Goal: Information Seeking & Learning: Find specific fact

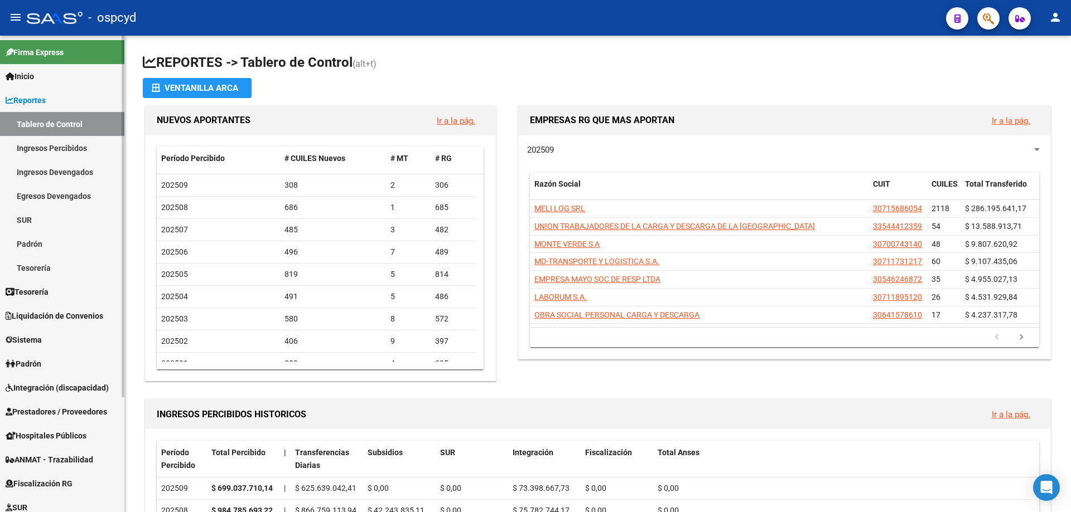
click at [39, 105] on span "Reportes" at bounding box center [26, 100] width 40 height 12
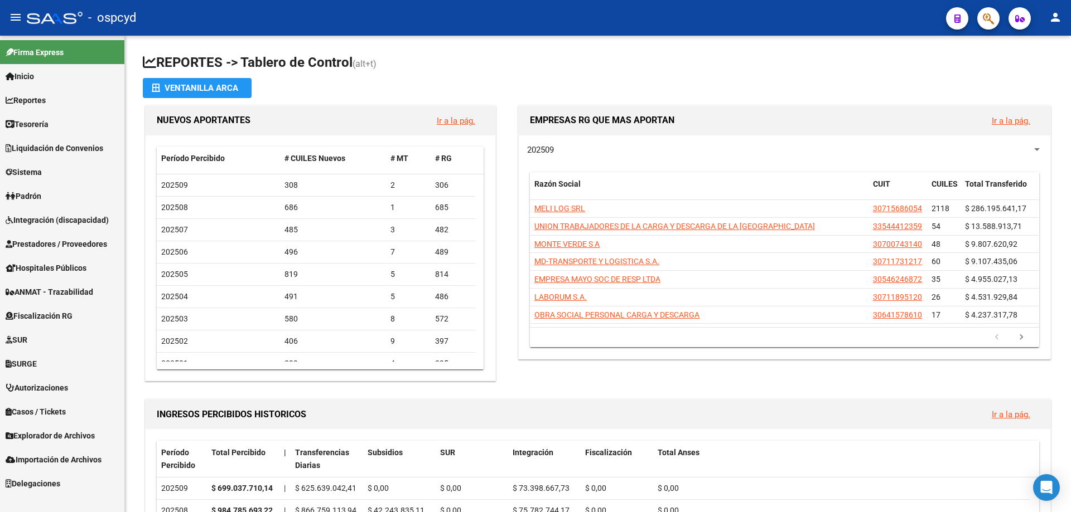
click at [56, 434] on span "Explorador de Archivos" at bounding box center [50, 436] width 89 height 12
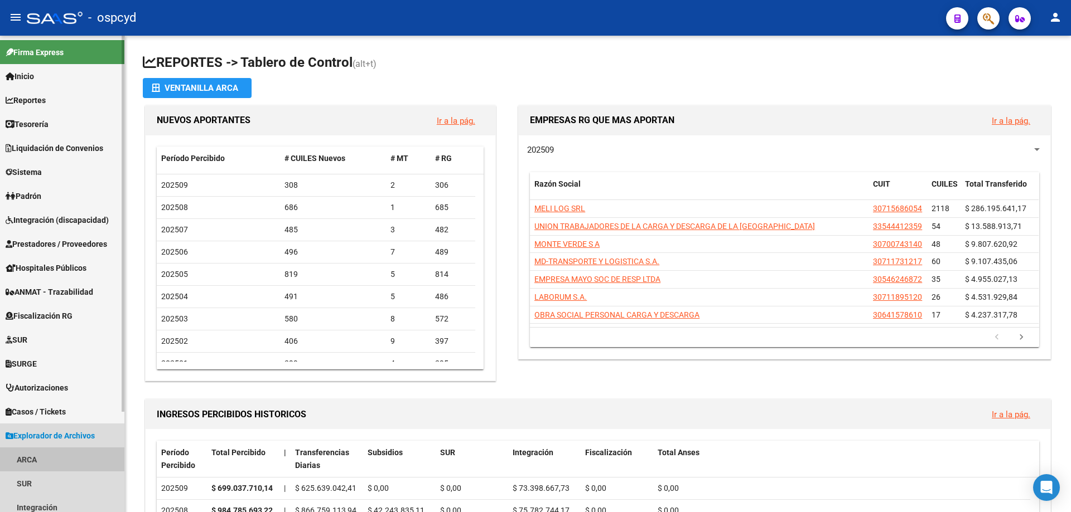
click at [50, 456] on link "ARCA" at bounding box center [62, 460] width 124 height 24
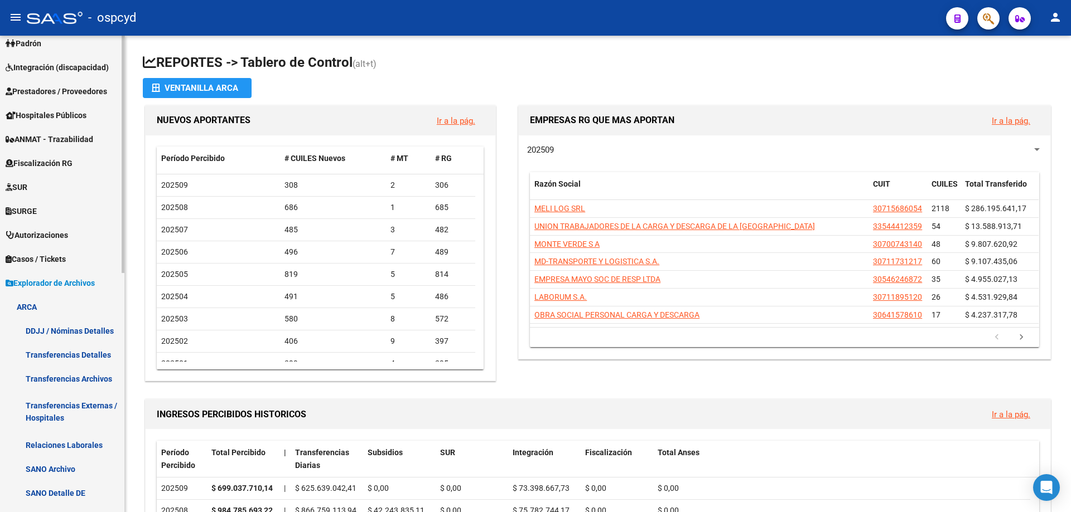
scroll to position [223, 0]
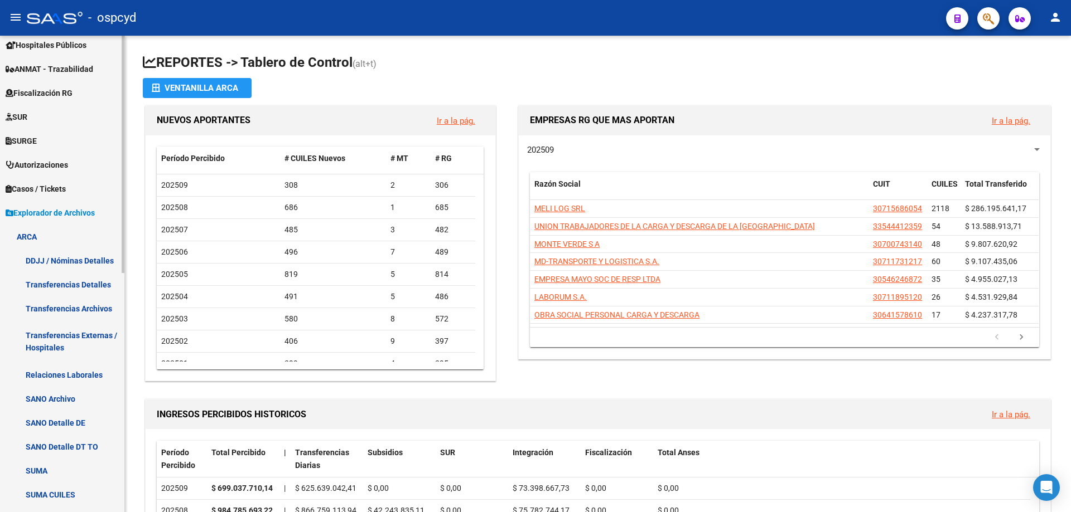
click at [69, 378] on link "Relaciones Laborales" at bounding box center [62, 375] width 124 height 24
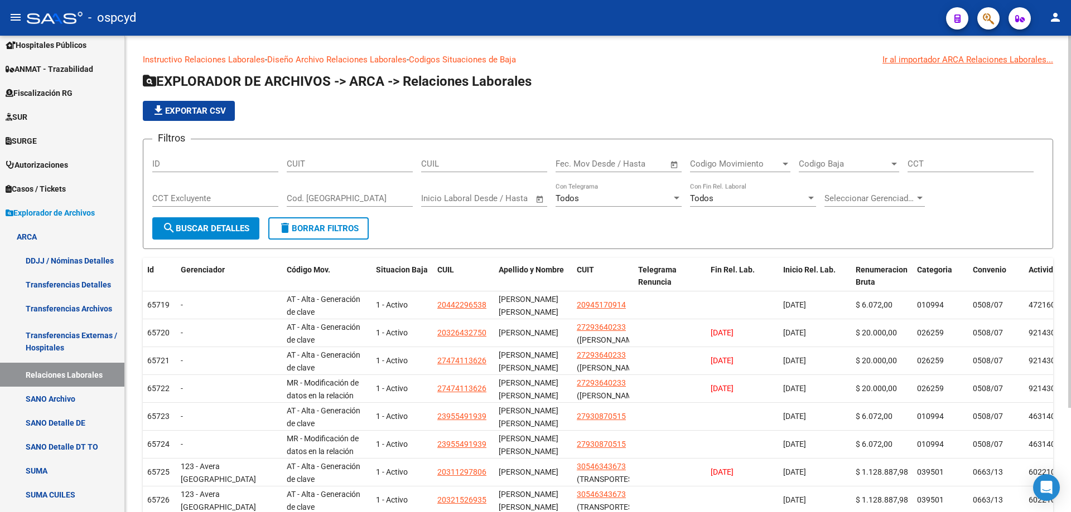
click at [671, 163] on span "Open calendar" at bounding box center [674, 164] width 27 height 27
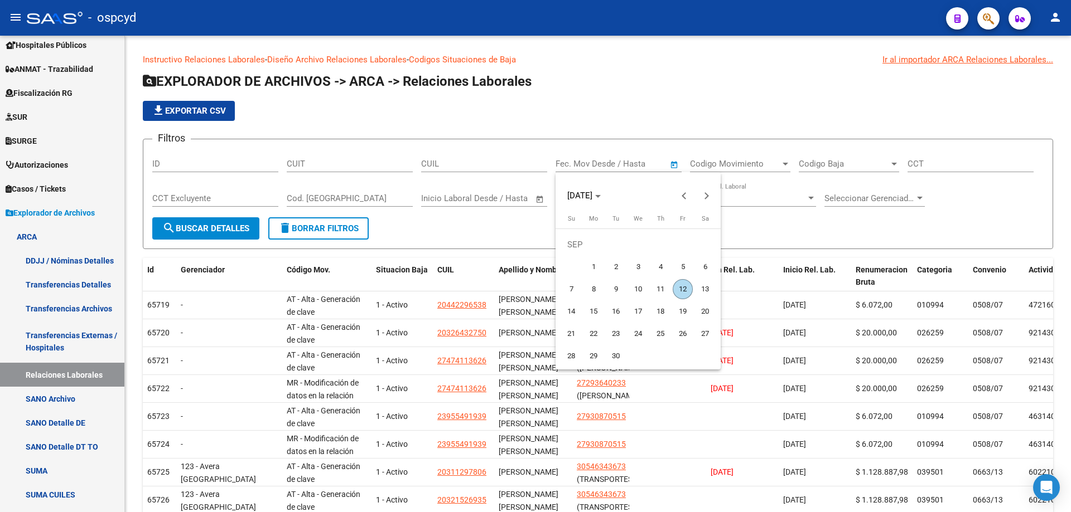
click at [703, 267] on span "6" at bounding box center [705, 267] width 20 height 20
type input "[DATE]"
click at [684, 286] on span "12" at bounding box center [683, 289] width 20 height 20
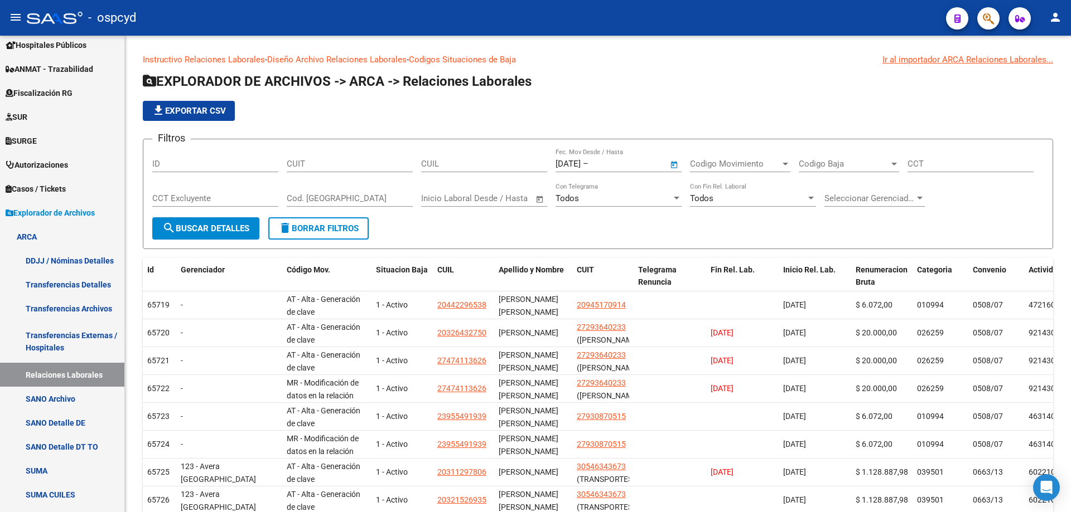
type input "[DATE]"
click at [204, 224] on span "search Buscar Detalles" at bounding box center [205, 229] width 87 height 10
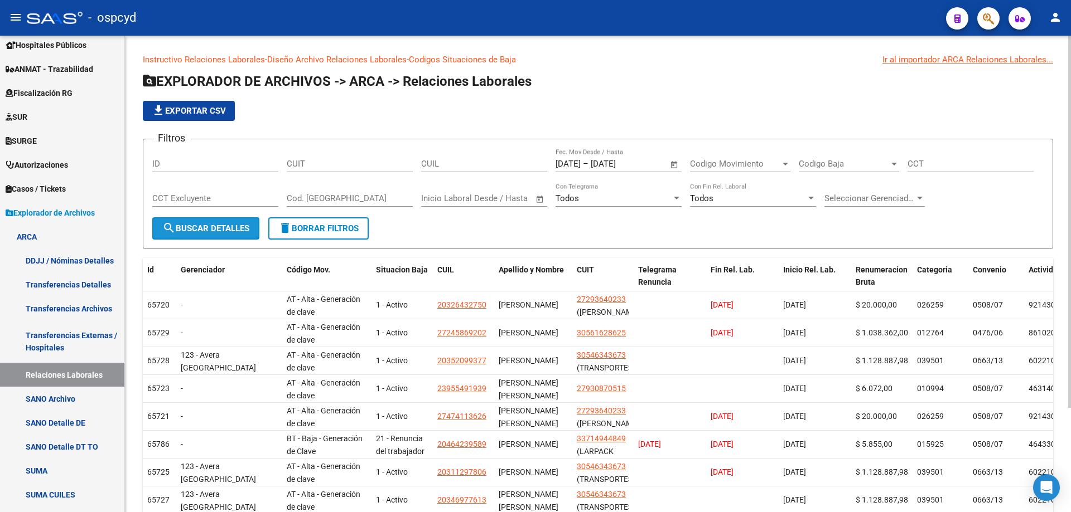
click at [218, 229] on span "search Buscar Detalles" at bounding box center [205, 229] width 87 height 10
click at [197, 118] on button "file_download Exportar CSV" at bounding box center [189, 111] width 92 height 20
click at [353, 161] on input "CUIT" at bounding box center [350, 164] width 126 height 10
paste input "20-13355551-0"
type input "20-13355551-0"
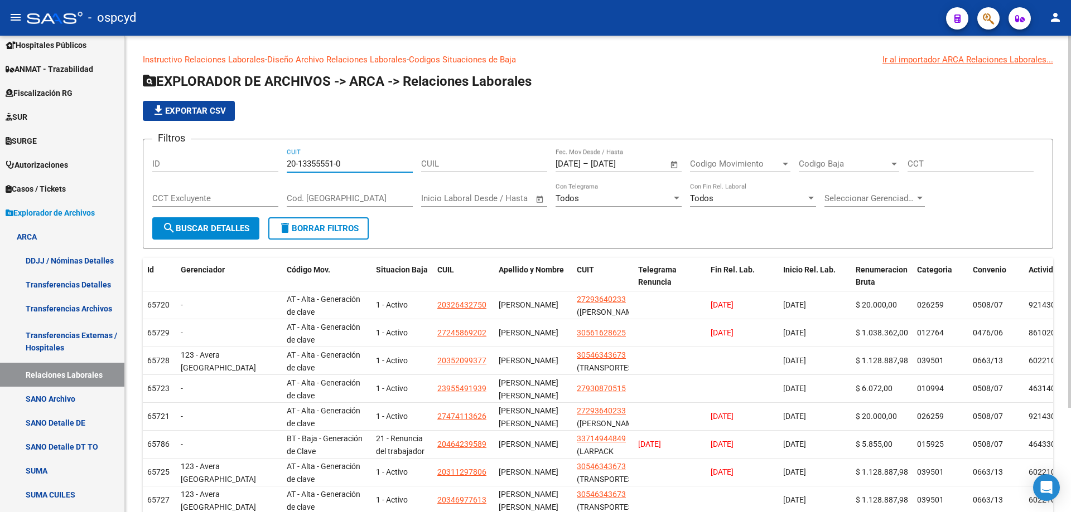
click at [216, 229] on span "search Buscar Detalles" at bounding box center [205, 229] width 87 height 10
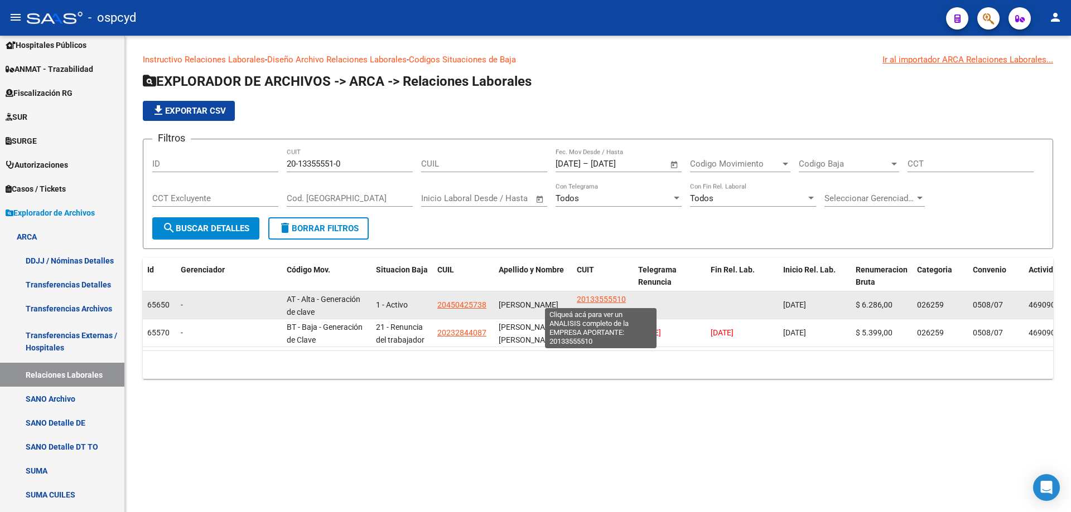
click at [607, 297] on span "20133555510" at bounding box center [601, 299] width 49 height 9
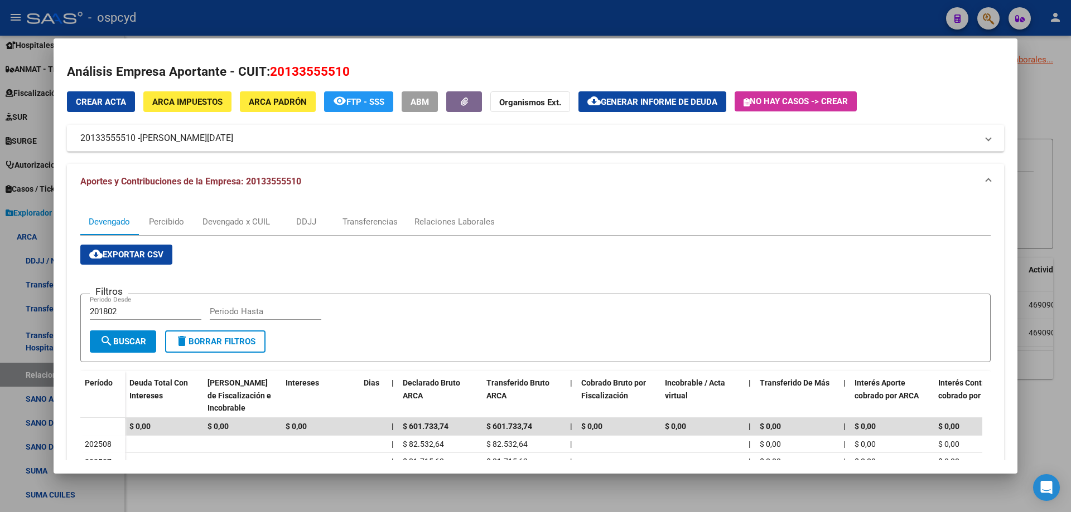
click at [185, 101] on span "ARCA Impuestos" at bounding box center [187, 102] width 70 height 10
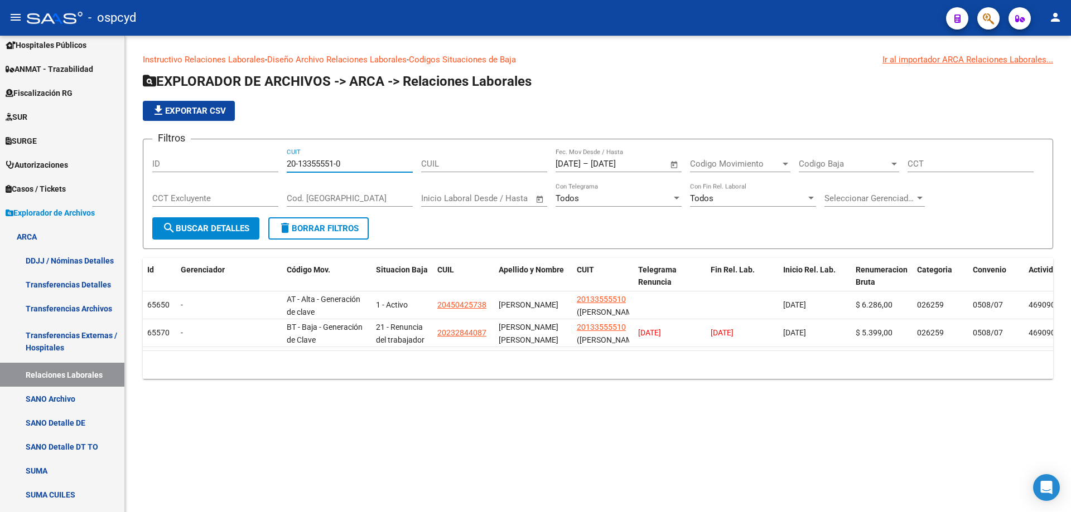
drag, startPoint x: 336, startPoint y: 165, endPoint x: 278, endPoint y: 165, distance: 57.4
click at [278, 165] on div "Filtros ID 20-13355551-0 CUIT CUIL [DATE] [DATE] – [DATE] [DATE] Fec. Mov Desde…" at bounding box center [597, 182] width 891 height 69
paste input "7542667-2"
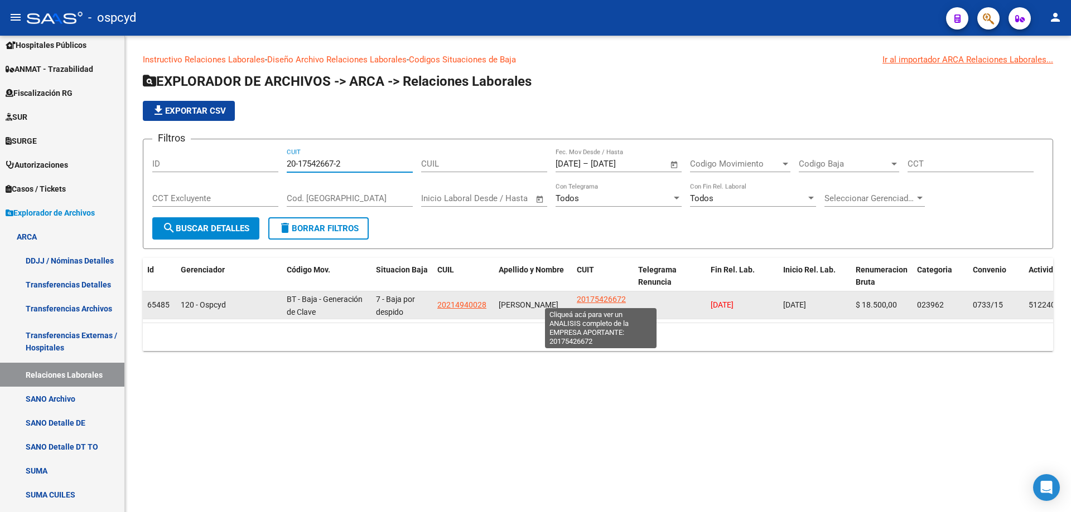
type input "20-17542667-2"
click at [601, 298] on span "20175426672" at bounding box center [601, 299] width 49 height 9
type textarea "20175426672"
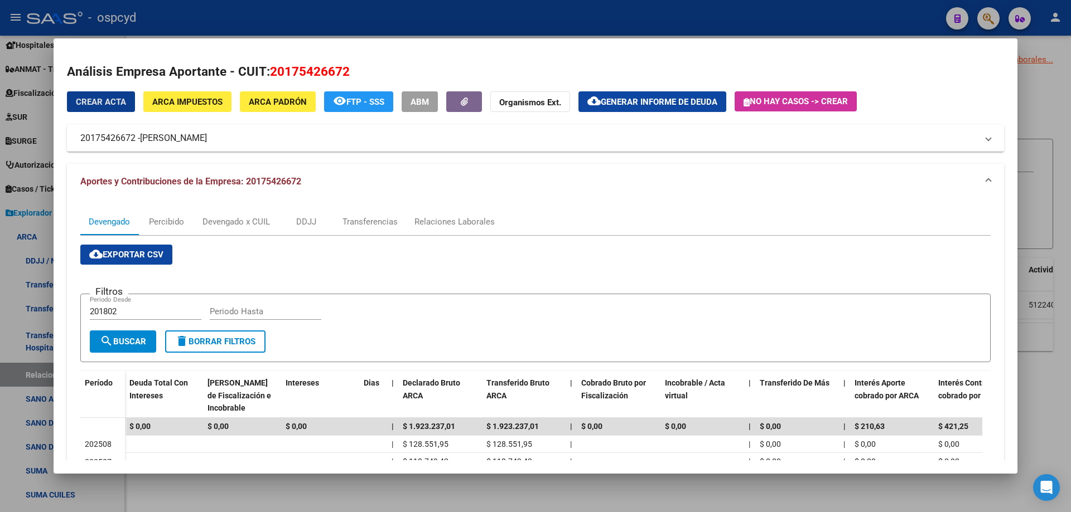
click at [215, 99] on span "ARCA Impuestos" at bounding box center [187, 102] width 70 height 10
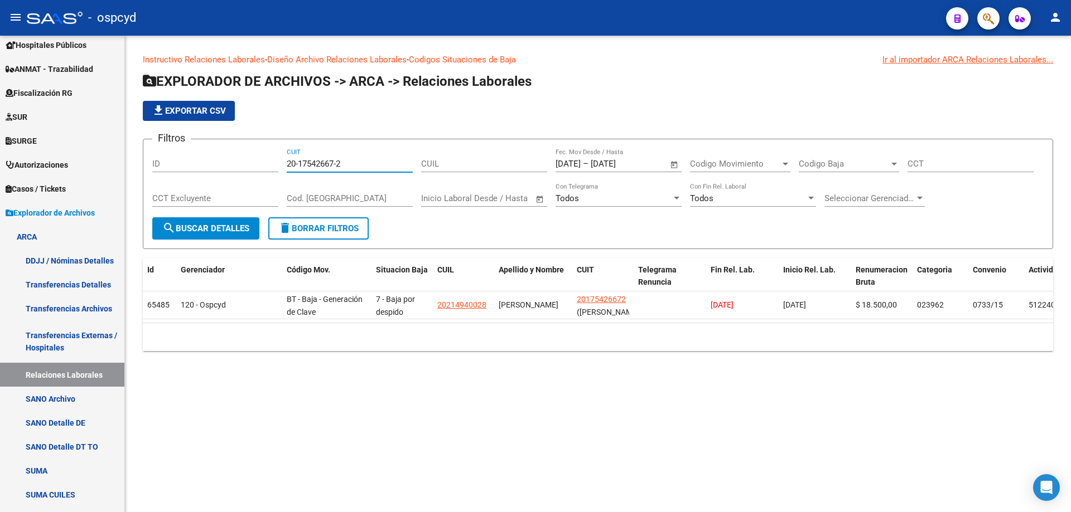
drag, startPoint x: 345, startPoint y: 166, endPoint x: 234, endPoint y: 164, distance: 110.4
click at [234, 164] on div "Filtros ID 20-17542667-2 CUIT CUIL [DATE] [DATE] – [DATE] [DATE] Fec. Mov Desde…" at bounding box center [597, 182] width 891 height 69
paste input "8065998-7"
type input "20-18065998-7"
click at [238, 226] on span "search Buscar Detalles" at bounding box center [205, 229] width 87 height 10
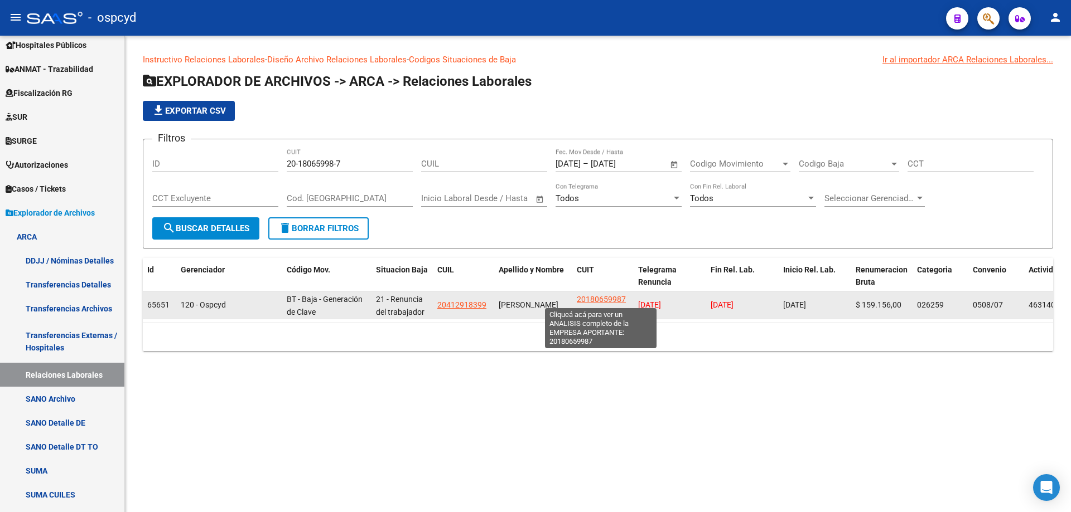
click at [601, 297] on span "20180659987" at bounding box center [601, 299] width 49 height 9
type textarea "20180659987"
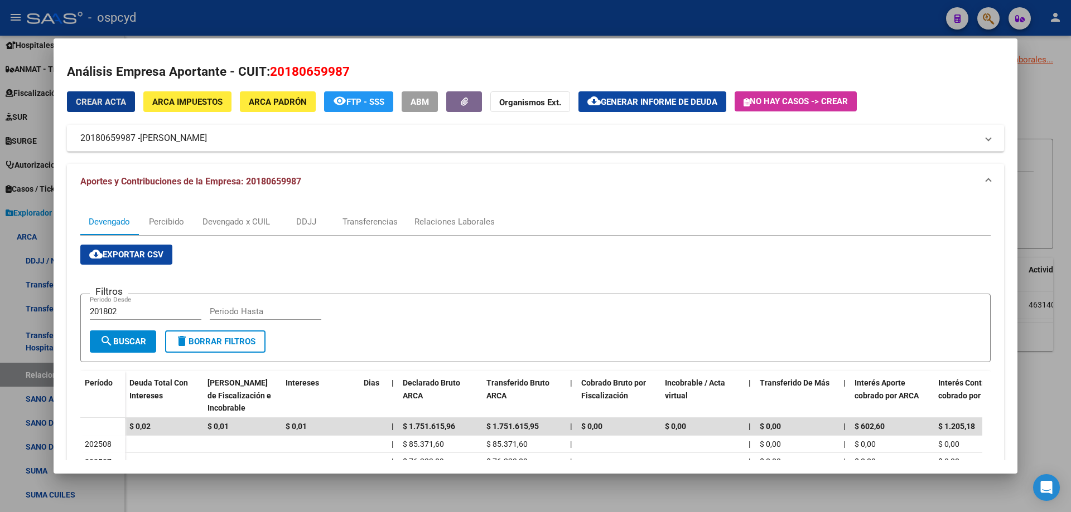
click at [209, 103] on span "ARCA Impuestos" at bounding box center [187, 102] width 70 height 10
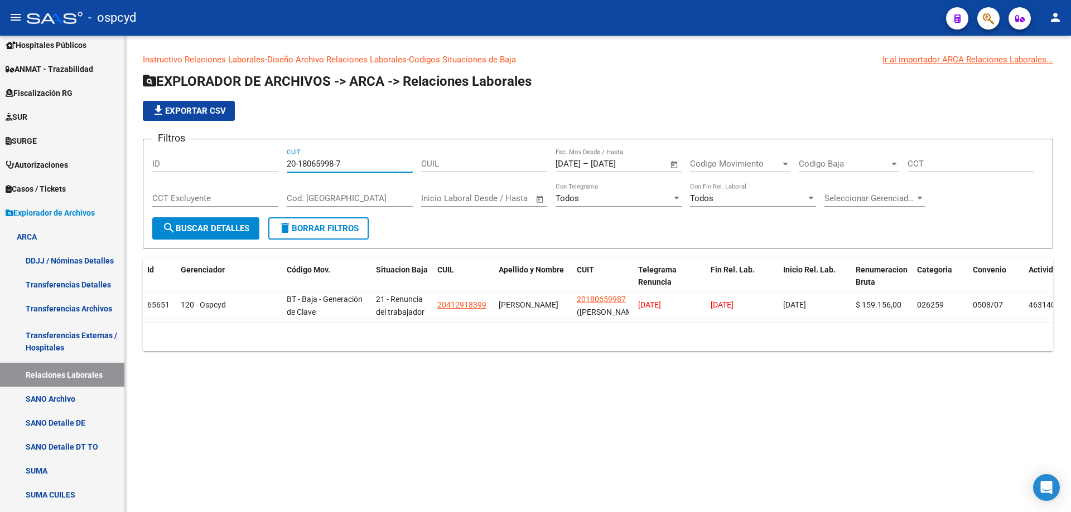
drag, startPoint x: 347, startPoint y: 166, endPoint x: 254, endPoint y: 167, distance: 92.6
click at [254, 169] on div "Filtros ID 20-18065998-7 CUIT CUIL [DATE] [DATE] – [DATE] [DATE] Fec. Mov Desde…" at bounding box center [597, 182] width 891 height 69
paste input "34711074-5"
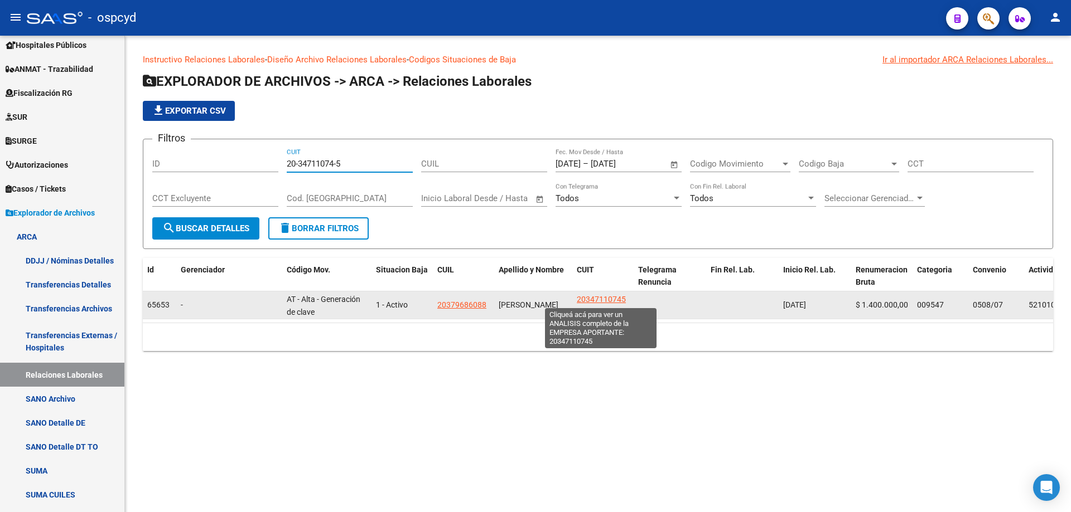
type input "20-34711074-5"
click at [608, 298] on span "20347110745" at bounding box center [601, 299] width 49 height 9
type textarea "20347110745"
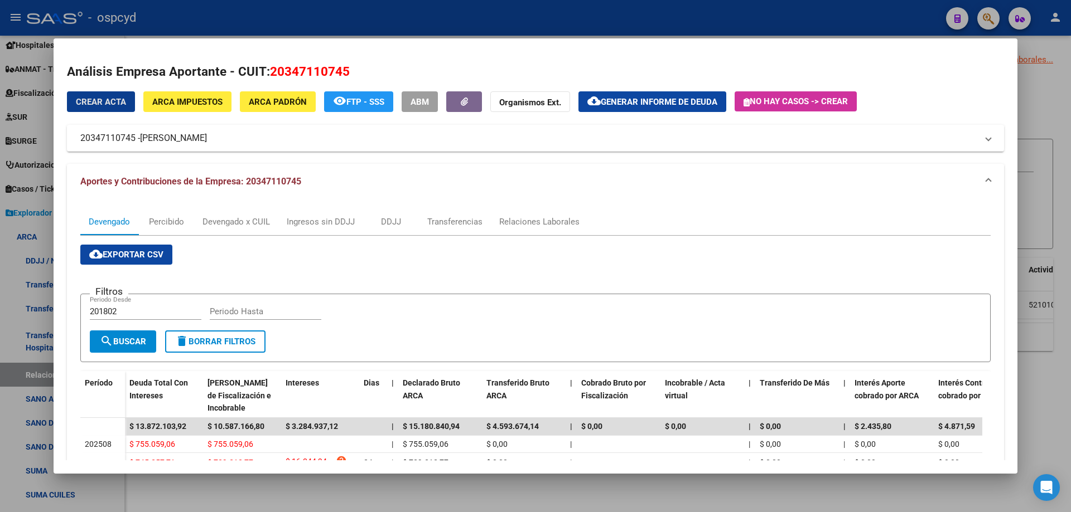
click at [206, 95] on button "ARCA Impuestos" at bounding box center [187, 101] width 88 height 21
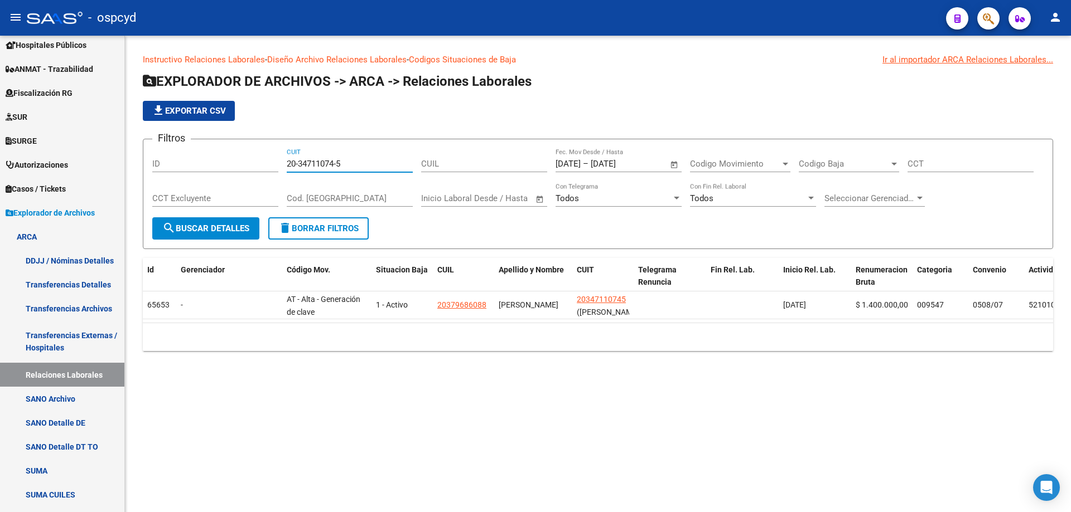
drag, startPoint x: 227, startPoint y: 156, endPoint x: 215, endPoint y: 151, distance: 12.5
click at [215, 151] on div "Filtros ID 20-34711074-5 CUIT CUIL [DATE] [DATE] – [DATE] [DATE] Fec. Mov Desde…" at bounding box center [597, 182] width 891 height 69
paste input "40120781-4"
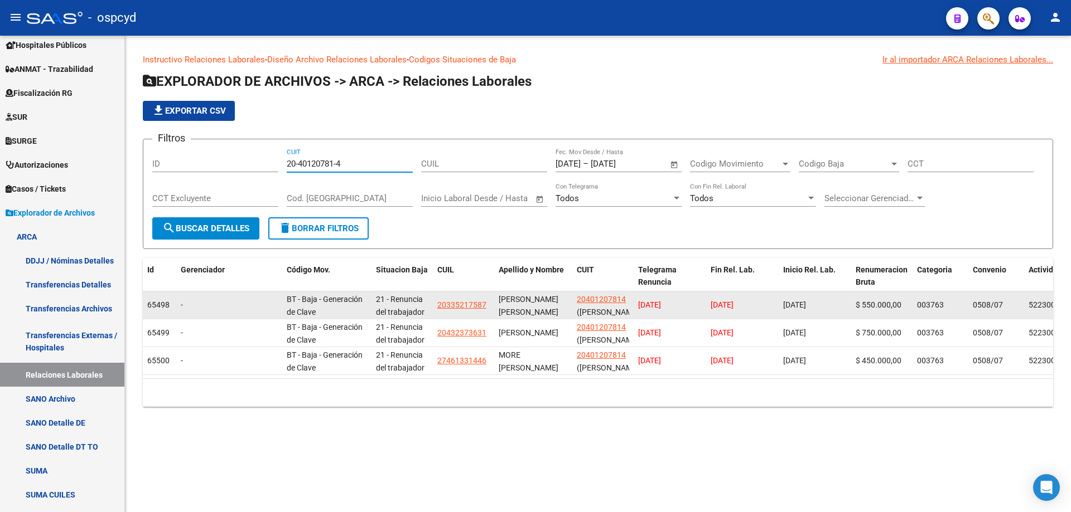
type input "20-40120781-4"
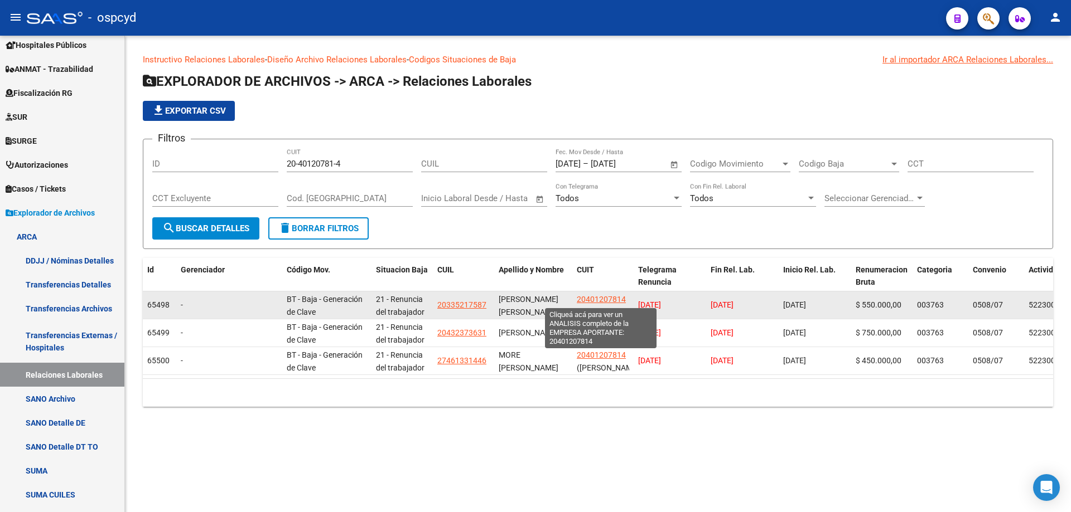
click at [600, 295] on span "20401207814" at bounding box center [601, 299] width 49 height 9
type textarea "20401207814"
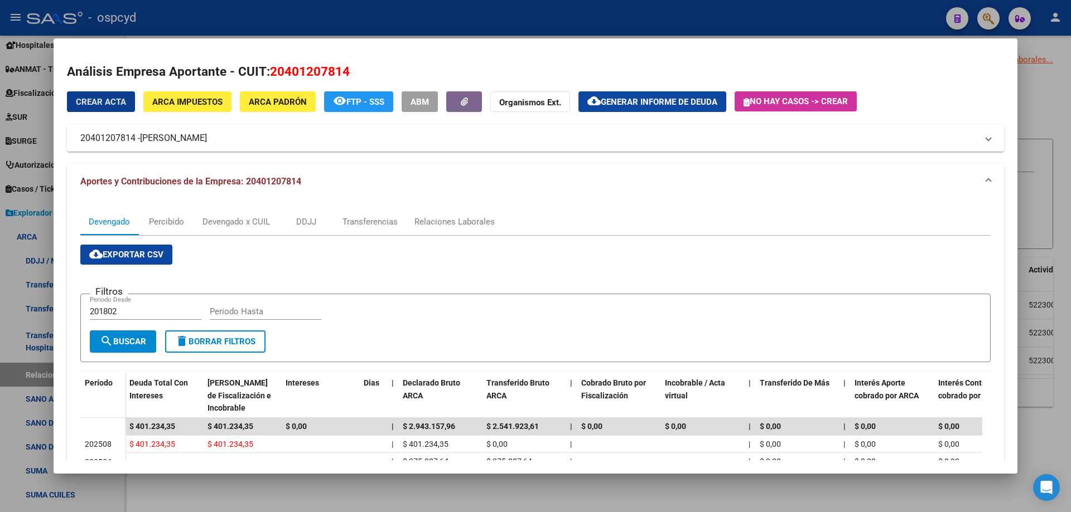
click at [196, 95] on button "ARCA Impuestos" at bounding box center [187, 101] width 88 height 21
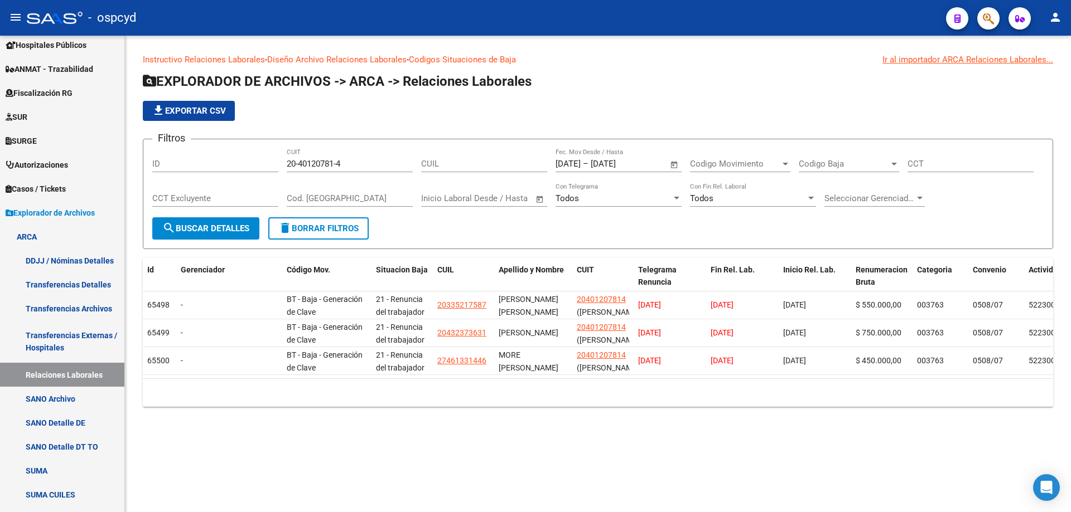
drag, startPoint x: 269, startPoint y: 154, endPoint x: 262, endPoint y: 149, distance: 9.1
click at [262, 149] on div "Filtros ID 20-40120781-4 CUIT CUIL [DATE] [DATE] – [DATE] [DATE] Fec. Mov Desde…" at bounding box center [597, 182] width 891 height 69
paste input "3260749-7"
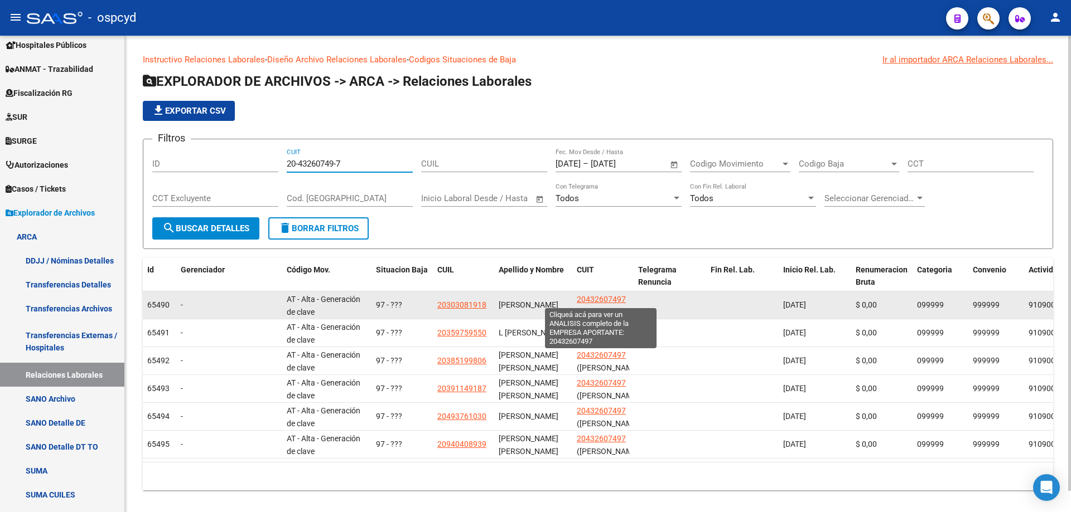
type input "20-43260749-7"
click at [598, 298] on span "20432607497" at bounding box center [601, 299] width 49 height 9
type textarea "20432607497"
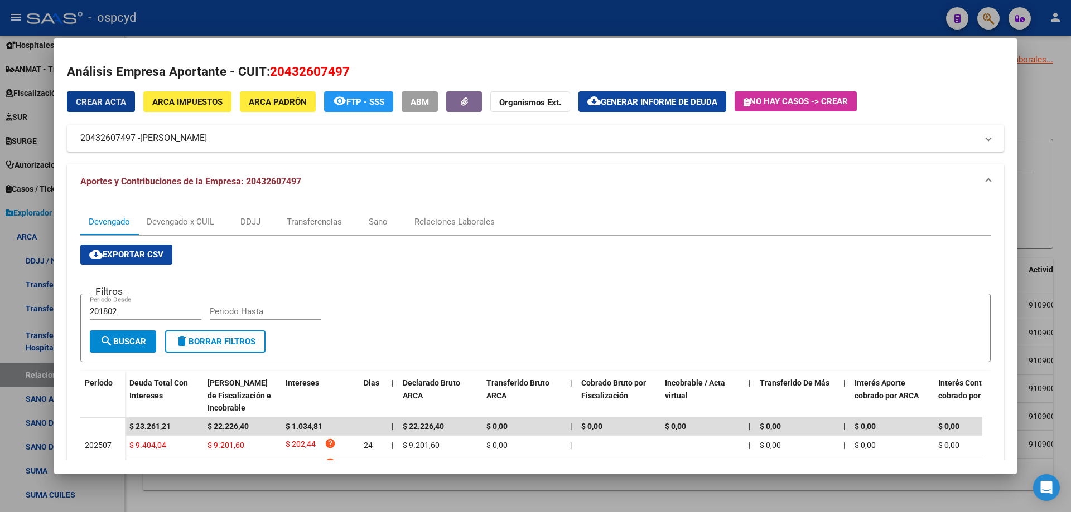
click at [192, 101] on span "ARCA Impuestos" at bounding box center [187, 102] width 70 height 10
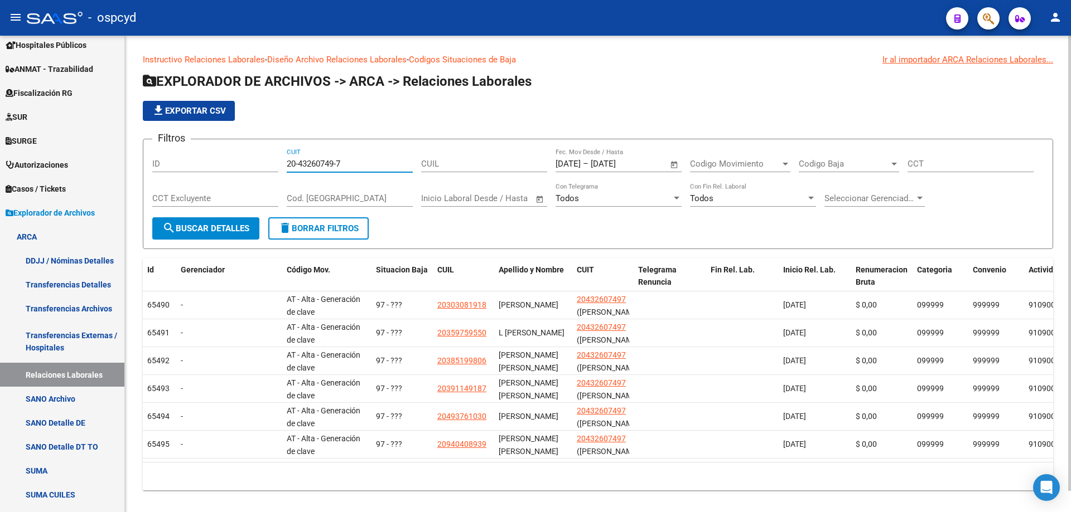
drag, startPoint x: 358, startPoint y: 162, endPoint x: 273, endPoint y: 156, distance: 85.0
click at [273, 156] on div "Filtros ID 20-43260749-7 CUIT CUIL [DATE] [DATE] – [DATE] [DATE] Fec. Mov Desde…" at bounding box center [597, 182] width 891 height 69
paste input "94517091-4"
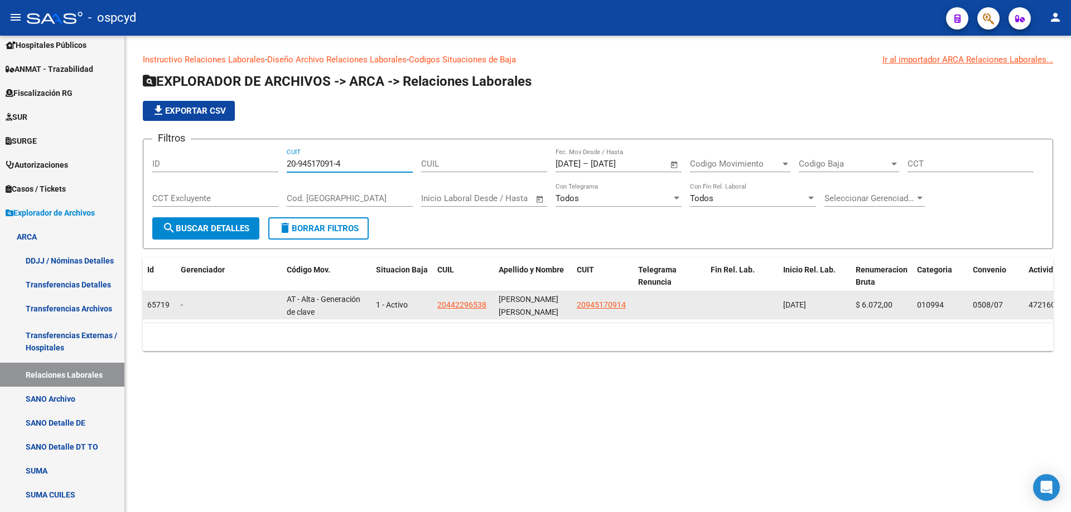
type input "20-94517091-4"
click at [606, 296] on datatable-body-cell "20945170914" at bounding box center [602, 305] width 61 height 27
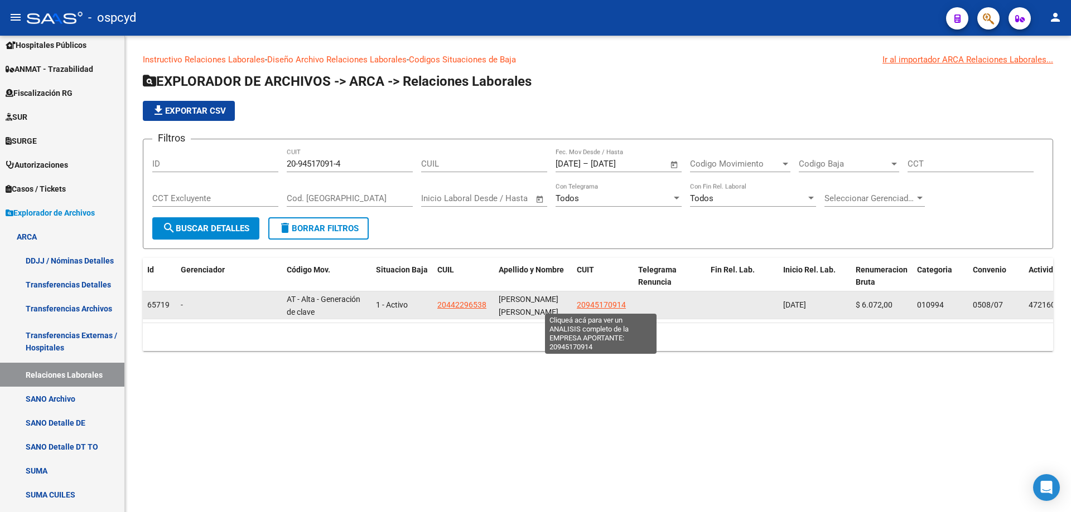
click at [602, 302] on span "20945170914" at bounding box center [601, 305] width 49 height 9
type textarea "20945170914"
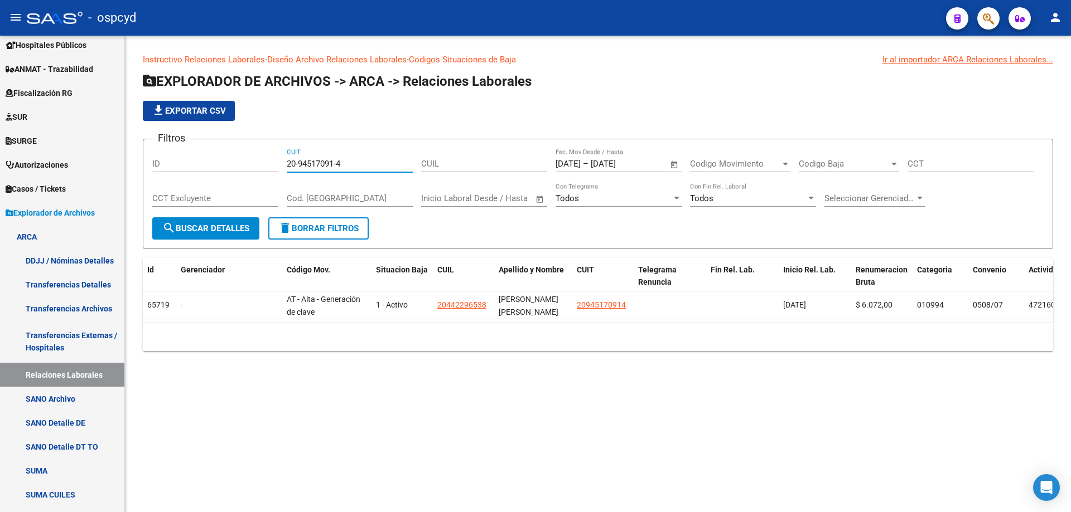
drag, startPoint x: 352, startPoint y: 166, endPoint x: 231, endPoint y: 166, distance: 120.4
click at [231, 166] on div "Filtros ID 20-94517091-4 CUIT CUIL [DATE] [DATE] – [DATE] [DATE] Fec. Mov Desde…" at bounding box center [597, 182] width 891 height 69
paste input "7-29364023-3"
click at [216, 232] on span "search Buscar Detalles" at bounding box center [205, 229] width 87 height 10
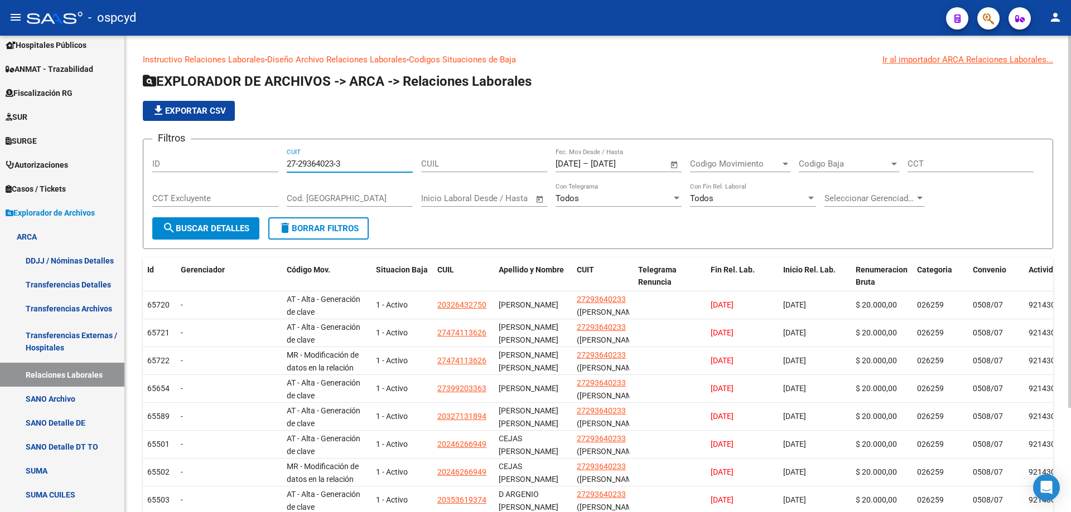
drag, startPoint x: 344, startPoint y: 159, endPoint x: 270, endPoint y: 160, distance: 73.6
click at [272, 160] on div "Filtros ID 27-29364023-3 CUIT CUIL [DATE] [DATE] – [DATE] [DATE] Fec. Mov Desde…" at bounding box center [597, 182] width 891 height 69
paste input "93087051-5"
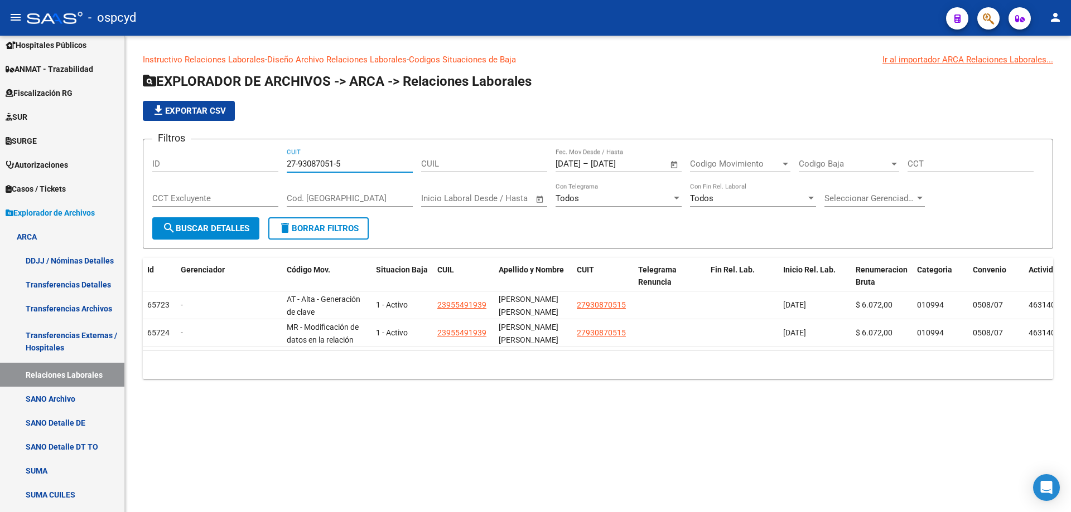
drag, startPoint x: 335, startPoint y: 159, endPoint x: 239, endPoint y: 159, distance: 95.9
click at [239, 159] on div "Filtros ID 27-93087051-5 CUIT CUIL [DATE] [DATE] – [DATE] [DATE] Fec. Mov Desde…" at bounding box center [597, 182] width 891 height 69
paste input "30-54527641-7"
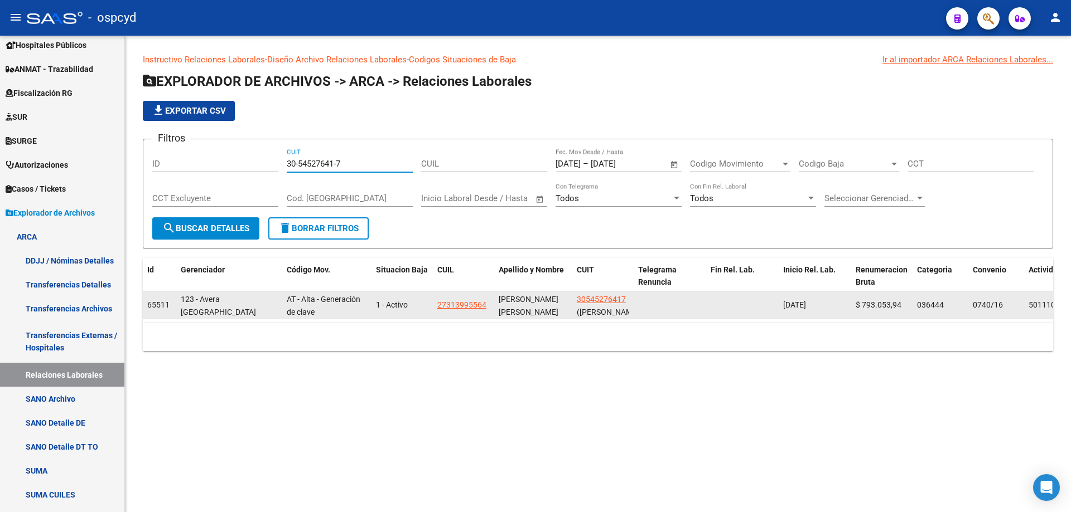
type input "30-54527641-7"
click at [611, 292] on datatable-body-cell "30545276417 ([PERSON_NAME] S A C I)" at bounding box center [602, 305] width 61 height 27
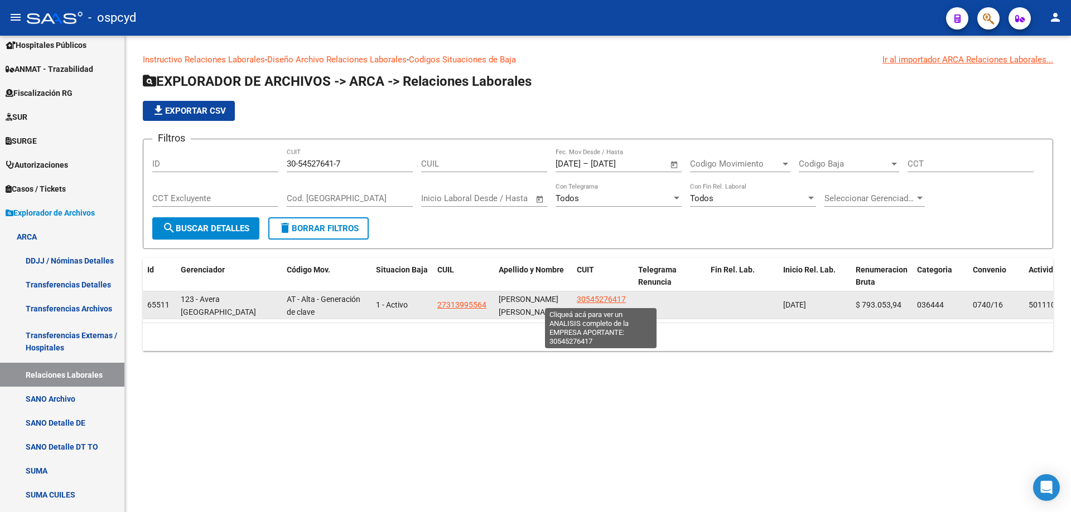
click at [601, 300] on span "30545276417" at bounding box center [601, 299] width 49 height 9
type textarea "30545276417"
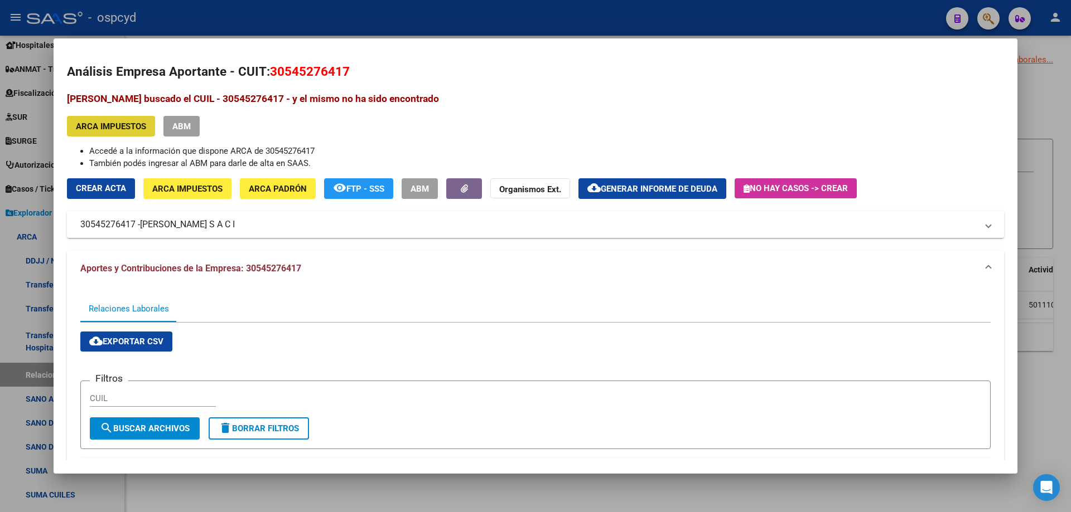
click at [176, 178] on button "ARCA Impuestos" at bounding box center [187, 188] width 88 height 21
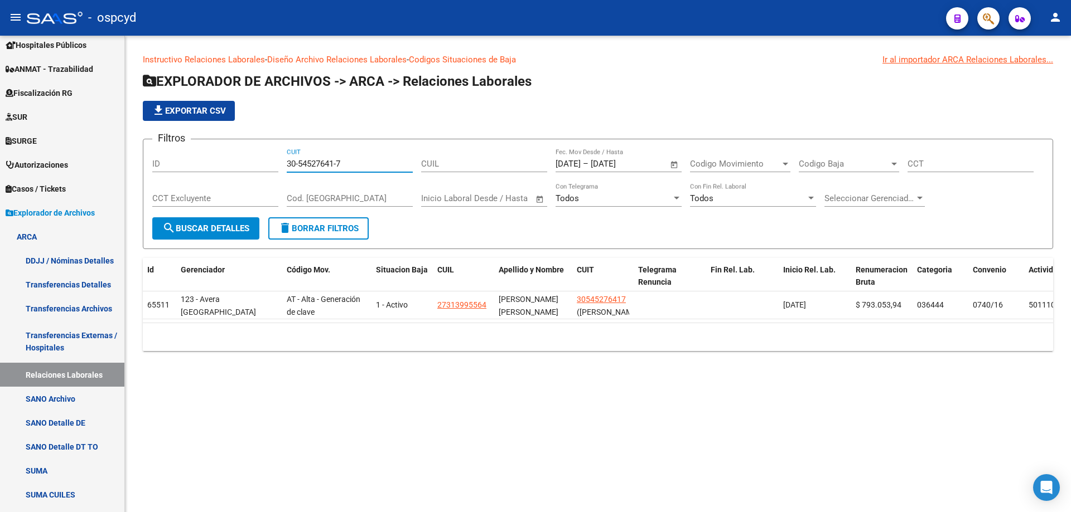
drag, startPoint x: 293, startPoint y: 161, endPoint x: 252, endPoint y: 161, distance: 40.7
click at [252, 161] on div "Filtros ID 30-54527641-7 CUIT CUIL [DATE] [DATE] – [DATE] [DATE] Fec. Mov Desde…" at bounding box center [597, 182] width 891 height 69
paste input "608977"
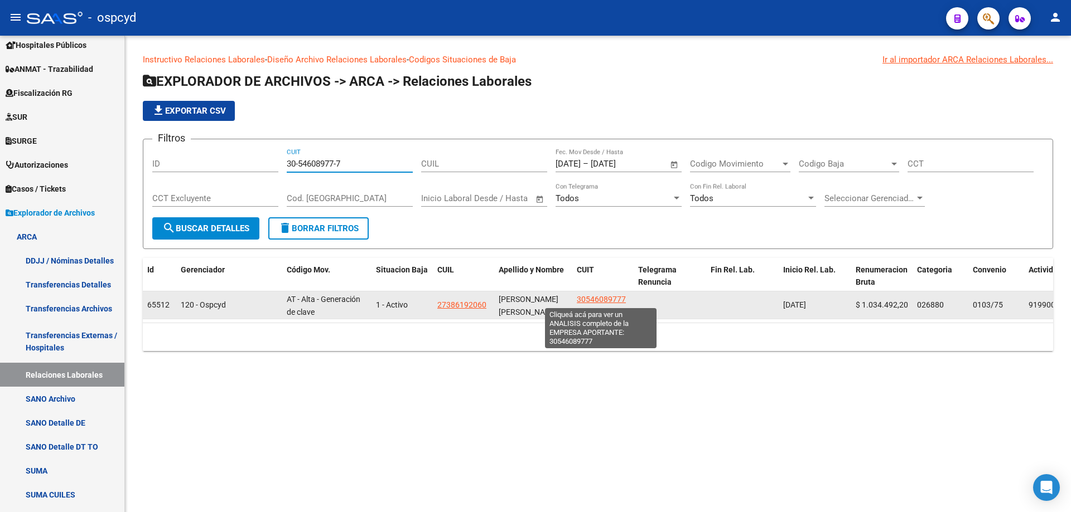
type input "30-54608977-7"
click at [593, 301] on span "30546089777" at bounding box center [601, 299] width 49 height 9
type textarea "30546089777"
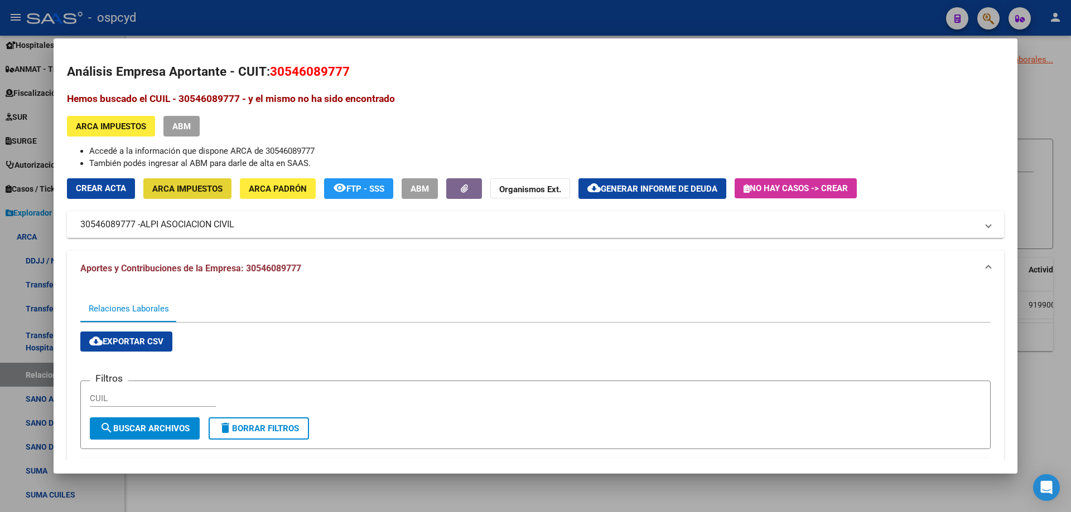
click at [221, 186] on span "ARCA Impuestos" at bounding box center [187, 189] width 70 height 10
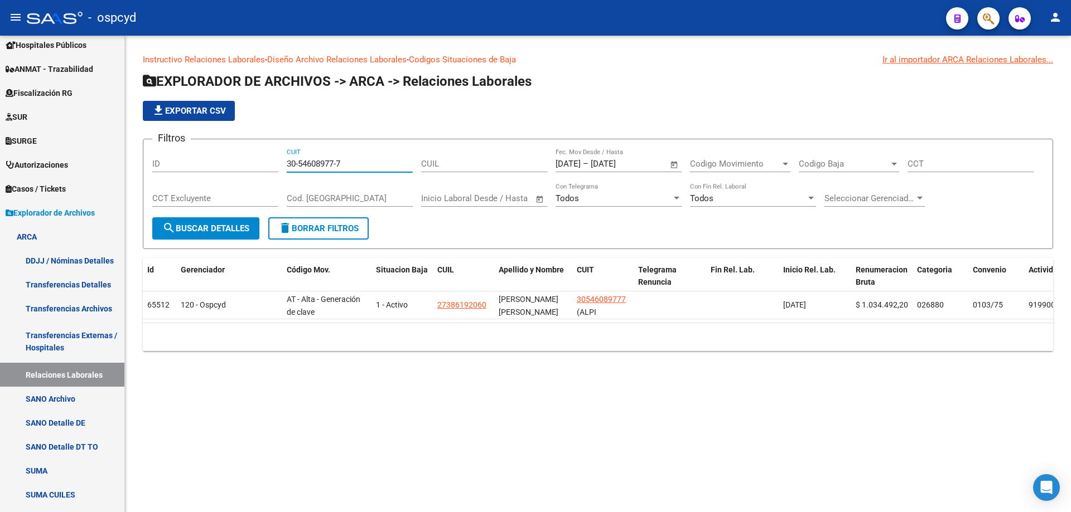
drag, startPoint x: 246, startPoint y: 166, endPoint x: 240, endPoint y: 162, distance: 6.8
click at [240, 162] on div "Filtros ID 30-54608977-7 CUIT CUIL [DATE] [DATE] – [DATE] [DATE] Fec. Mov Desde…" at bounding box center [597, 182] width 891 height 69
paste input "34367-3"
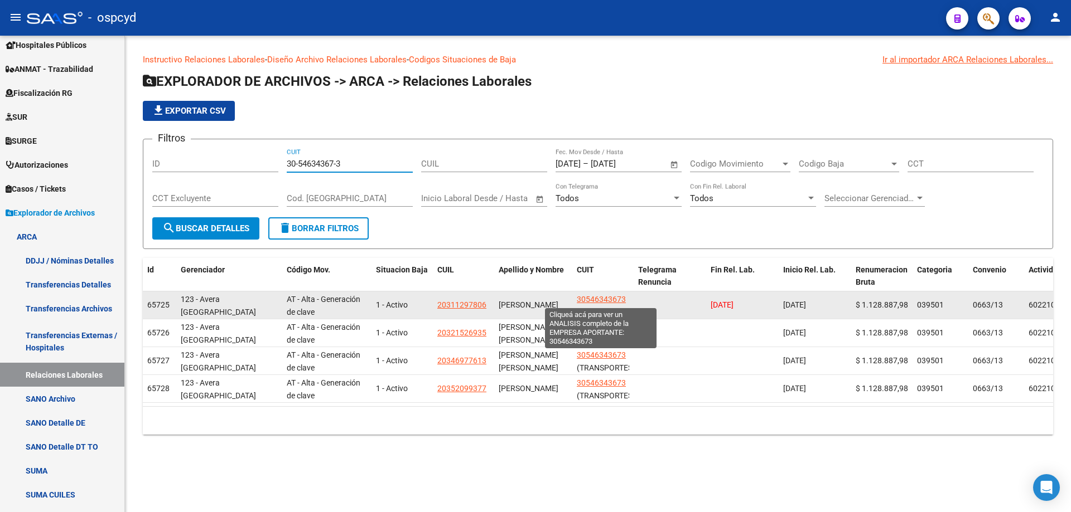
type input "30-54634367-3"
click at [597, 300] on span "30546343673" at bounding box center [601, 299] width 49 height 9
type textarea "30546343673"
click at [598, 302] on span "30546343673" at bounding box center [601, 299] width 49 height 9
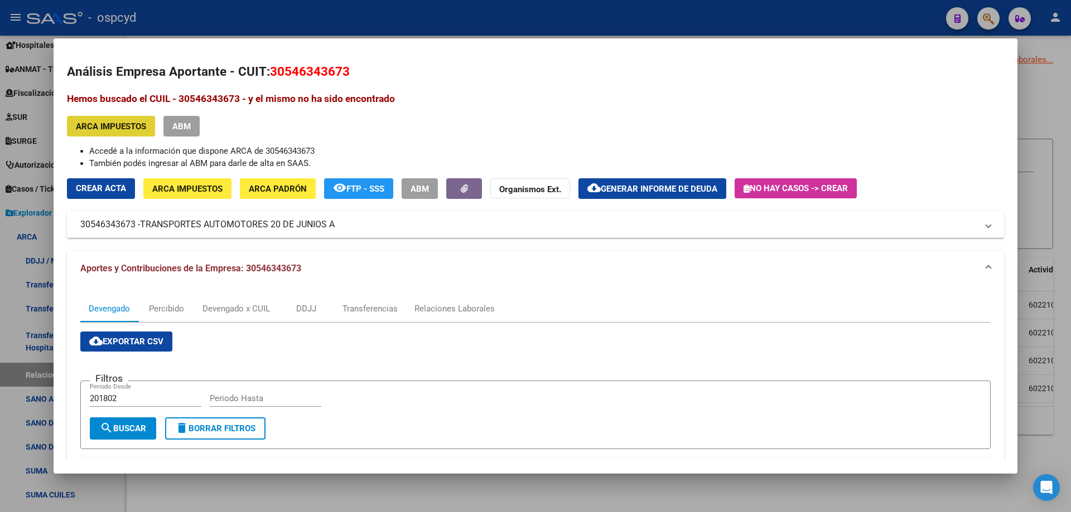
click at [205, 186] on span "ARCA Impuestos" at bounding box center [187, 189] width 70 height 10
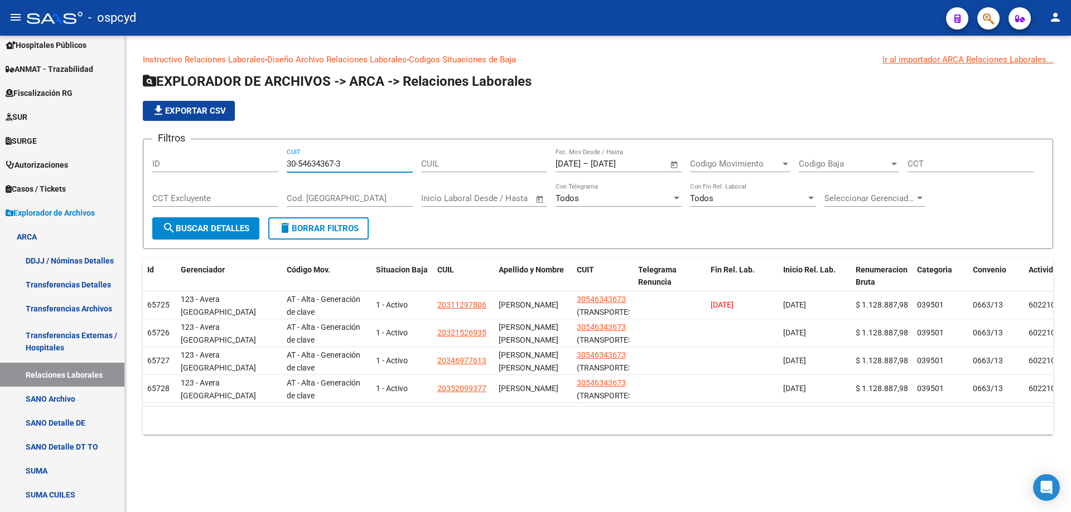
drag, startPoint x: 355, startPoint y: 160, endPoint x: 263, endPoint y: 159, distance: 92.6
click at [263, 159] on div "Filtros ID 30-54634367-3 CUIT CUIL [DATE] [DATE] – [DATE] [DATE] Fec. Mov Desde…" at bounding box center [597, 182] width 891 height 69
paste input "6162862-5"
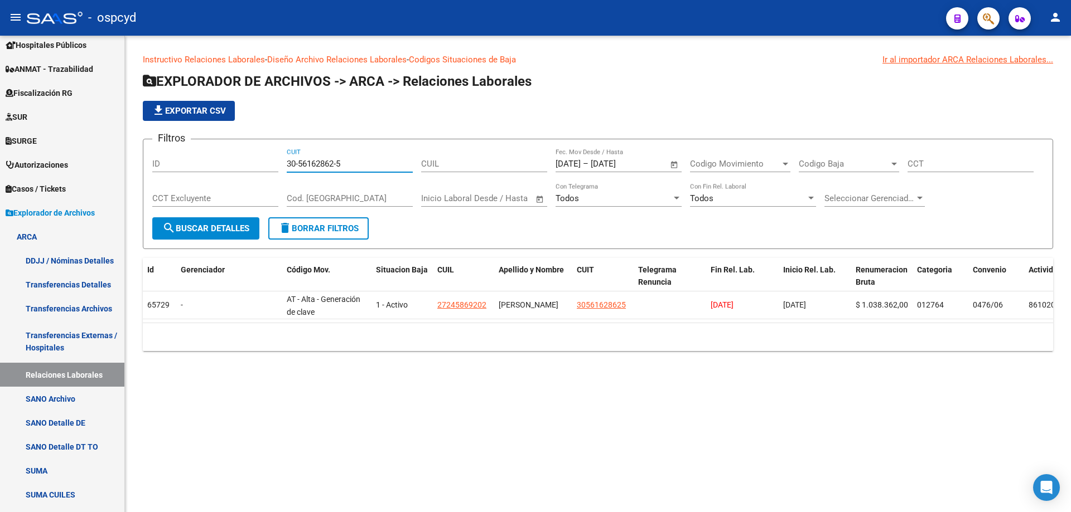
type input "30-56162862-5"
